Goal: Transaction & Acquisition: Purchase product/service

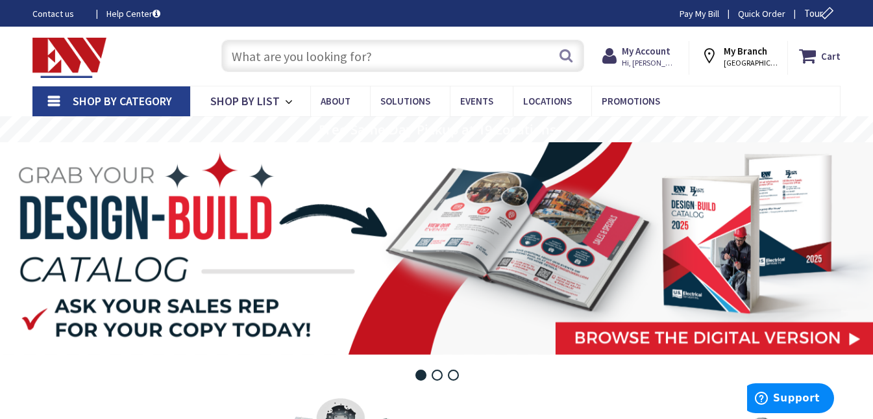
click at [262, 55] on input "text" at bounding box center [402, 56] width 363 height 32
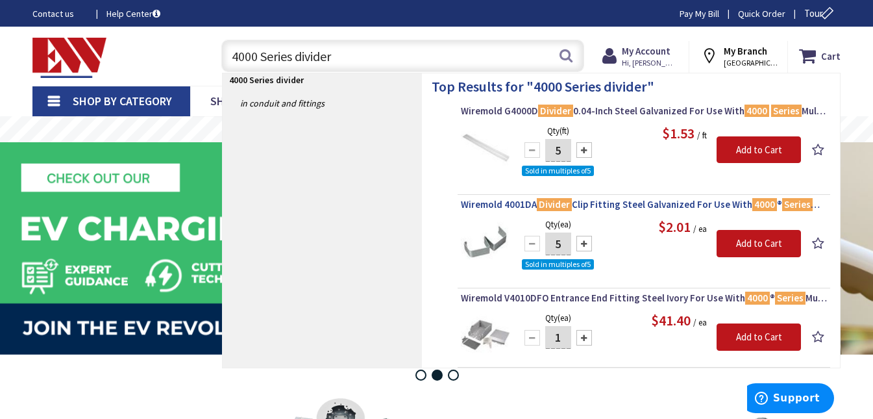
type input "4000 Series divider"
click at [504, 206] on span "Wiremold 4001DA Divider Clip Fitting Steel Galvanized For Use With 4000 ® Serie…" at bounding box center [644, 204] width 366 height 13
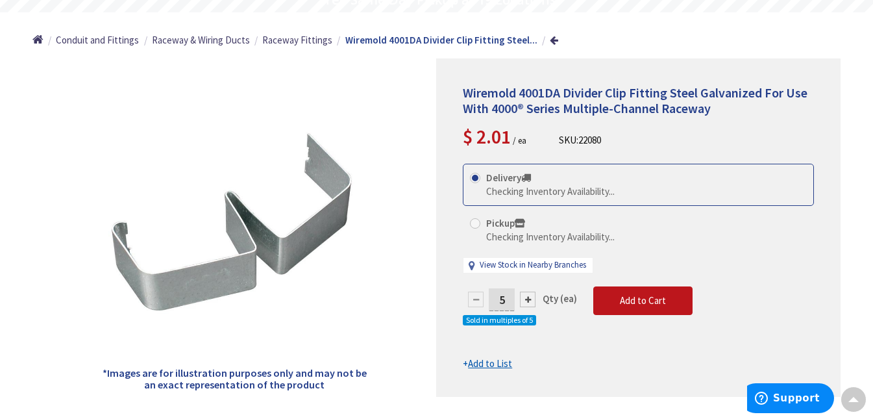
scroll to position [132, 0]
